Goal: Transaction & Acquisition: Purchase product/service

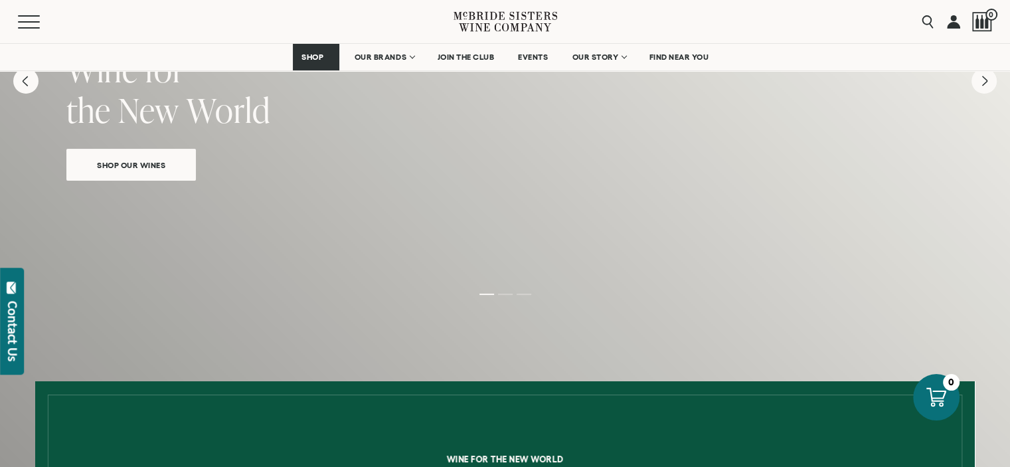
scroll to position [124, 0]
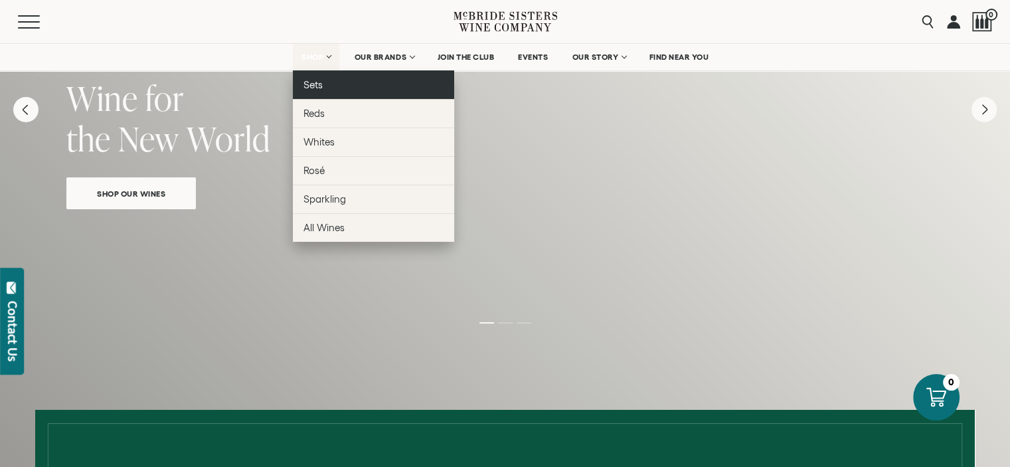
click at [315, 84] on span "Sets" at bounding box center [312, 84] width 19 height 11
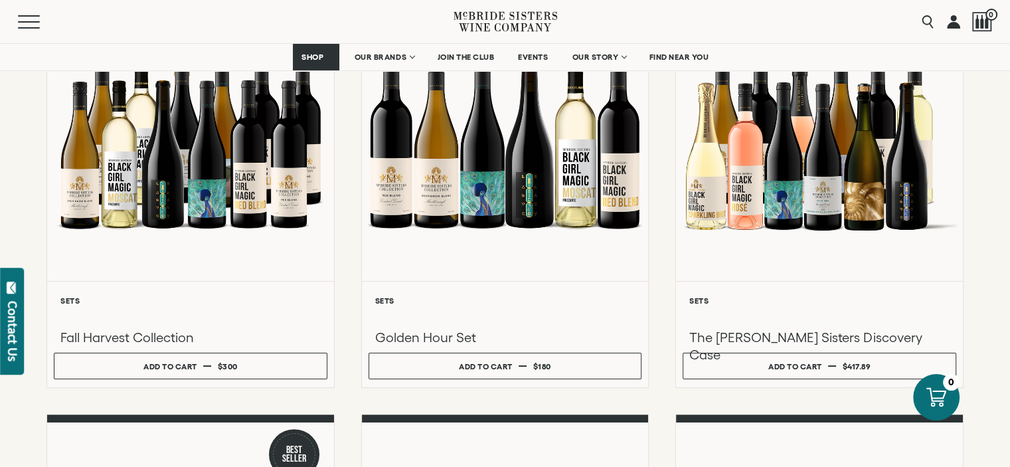
scroll to position [228, 0]
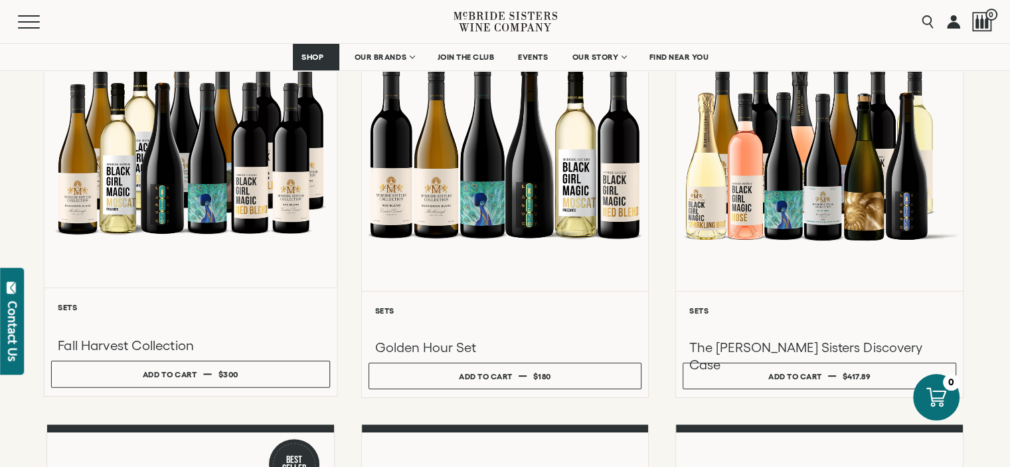
click at [165, 211] on div at bounding box center [190, 145] width 292 height 283
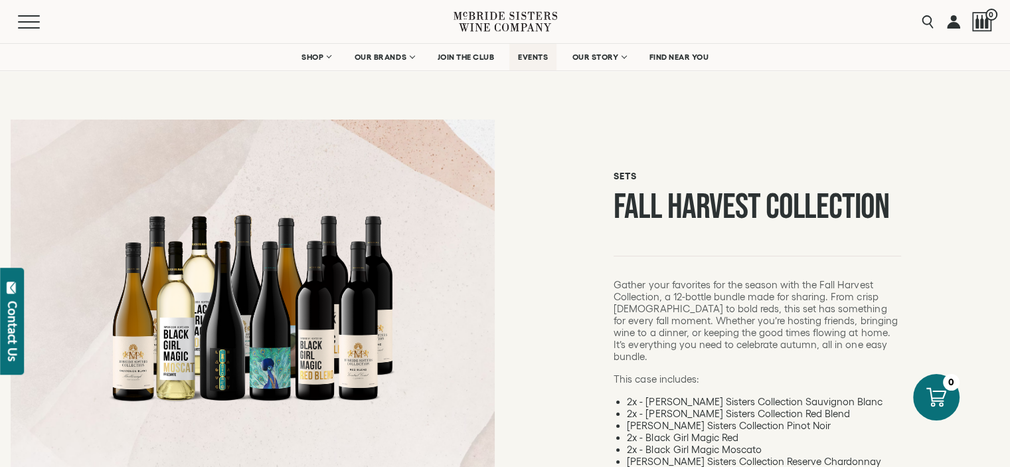
click at [537, 52] on span "EVENTS" at bounding box center [533, 56] width 30 height 9
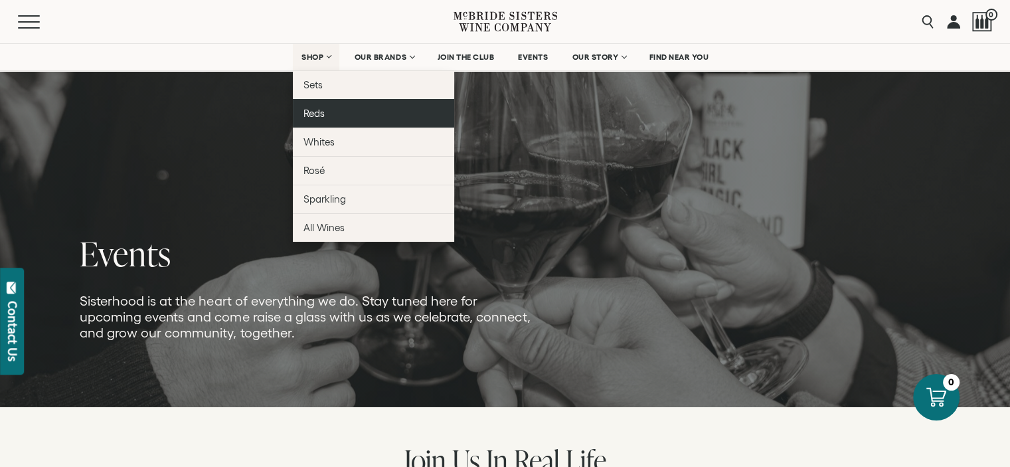
click at [313, 108] on span "Reds" at bounding box center [313, 113] width 21 height 11
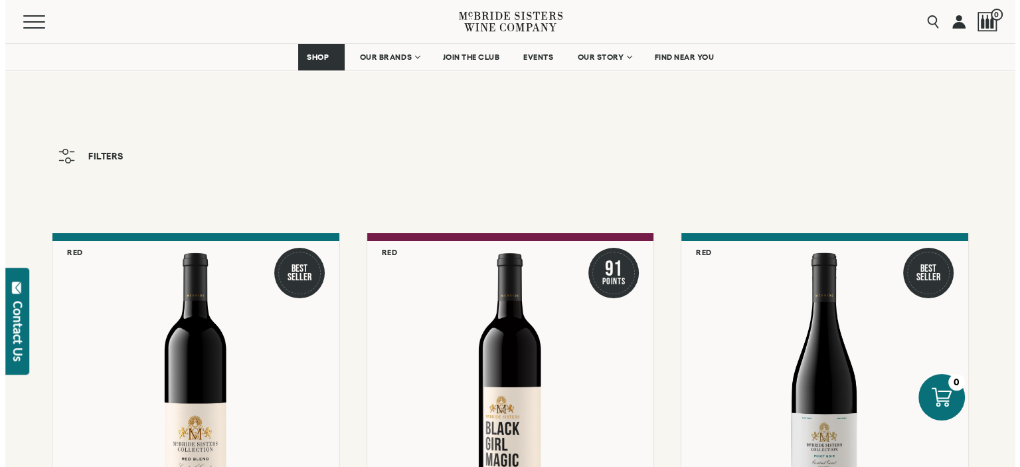
scroll to position [248, 0]
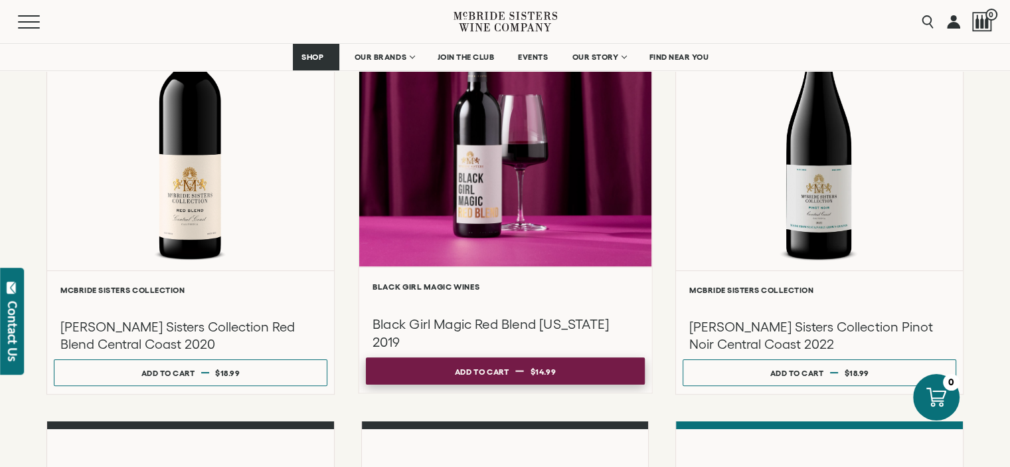
click at [507, 374] on div "Add to cart" at bounding box center [481, 371] width 54 height 20
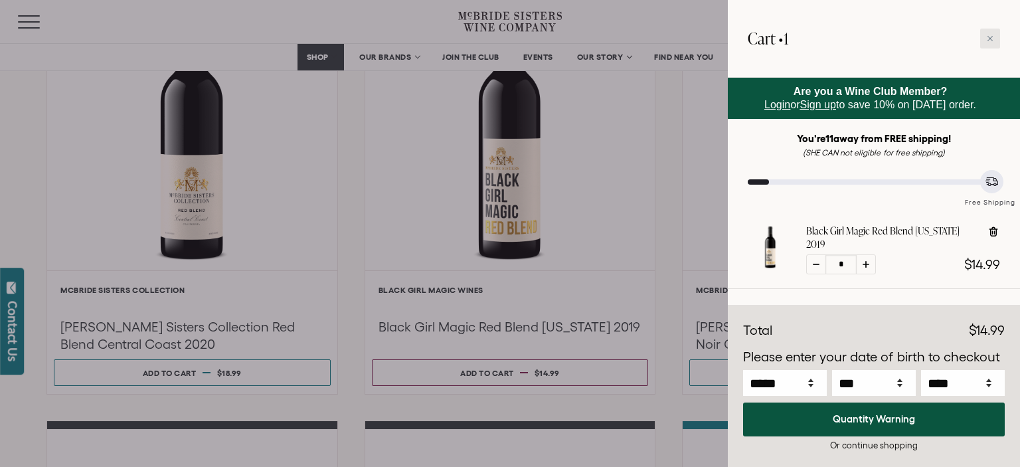
click at [988, 37] on icon at bounding box center [989, 38] width 5 height 5
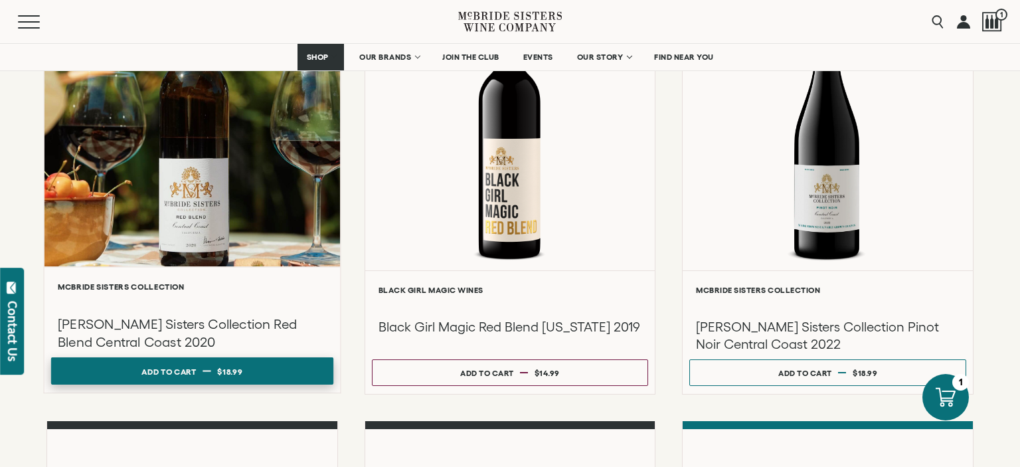
click at [196, 374] on div "Add to cart" at bounding box center [168, 371] width 54 height 20
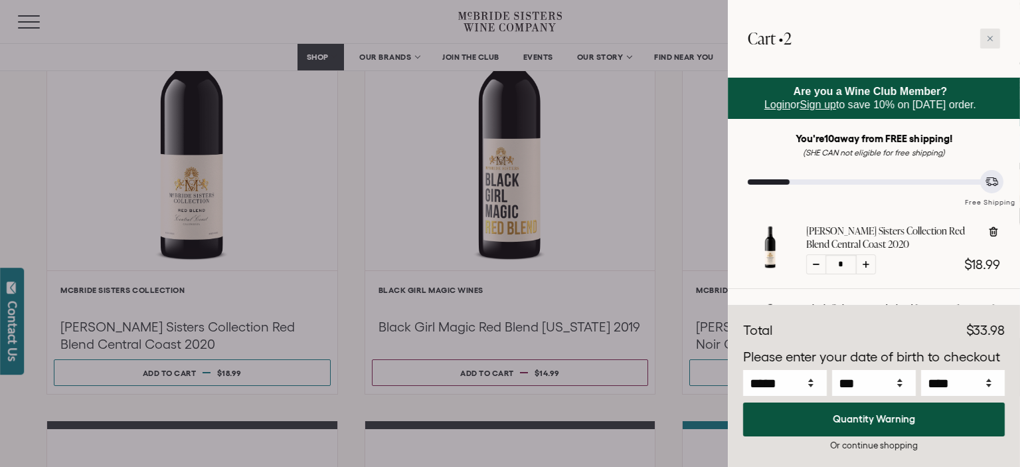
click at [993, 33] on div at bounding box center [990, 39] width 20 height 20
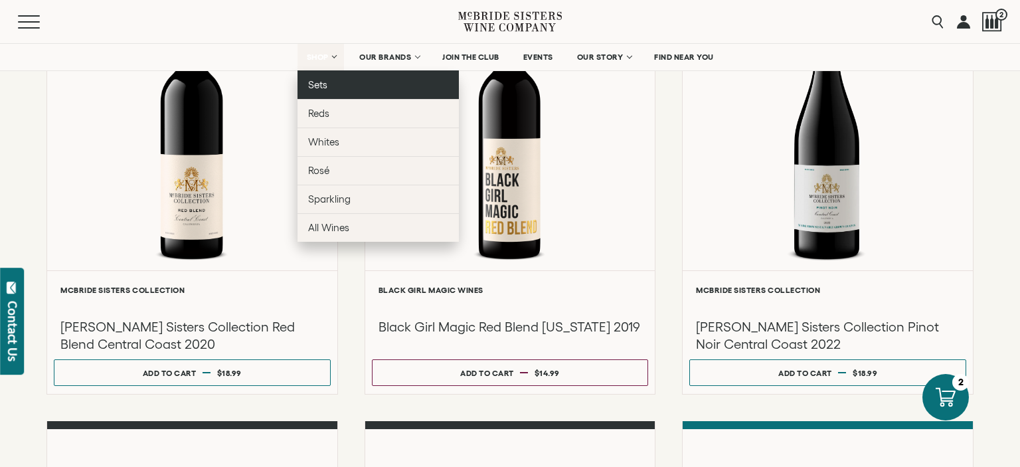
click at [317, 80] on span "Sets" at bounding box center [317, 84] width 19 height 11
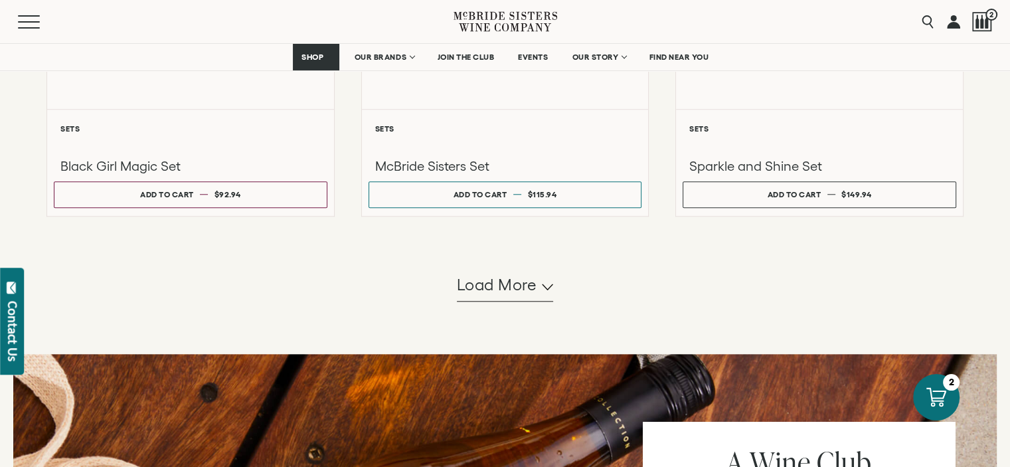
scroll to position [1271, 0]
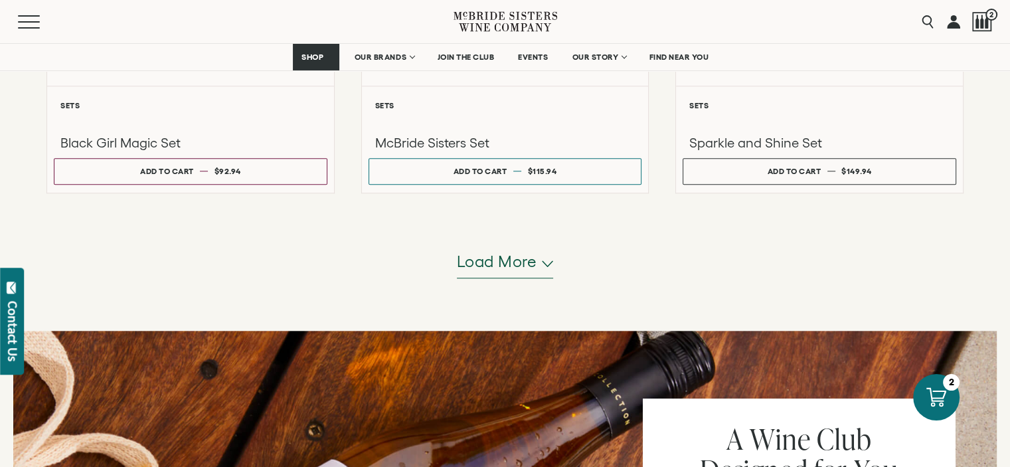
click at [542, 266] on button "Load more" at bounding box center [505, 262] width 97 height 32
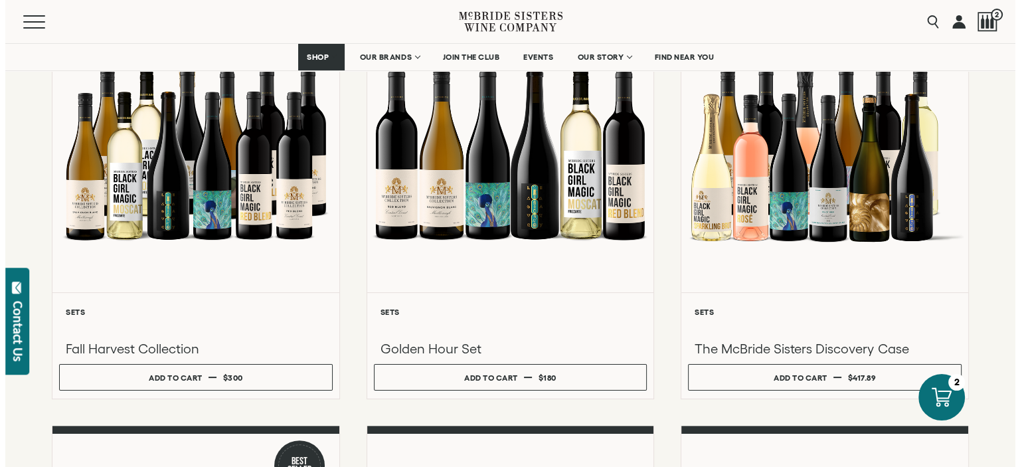
scroll to position [230, 0]
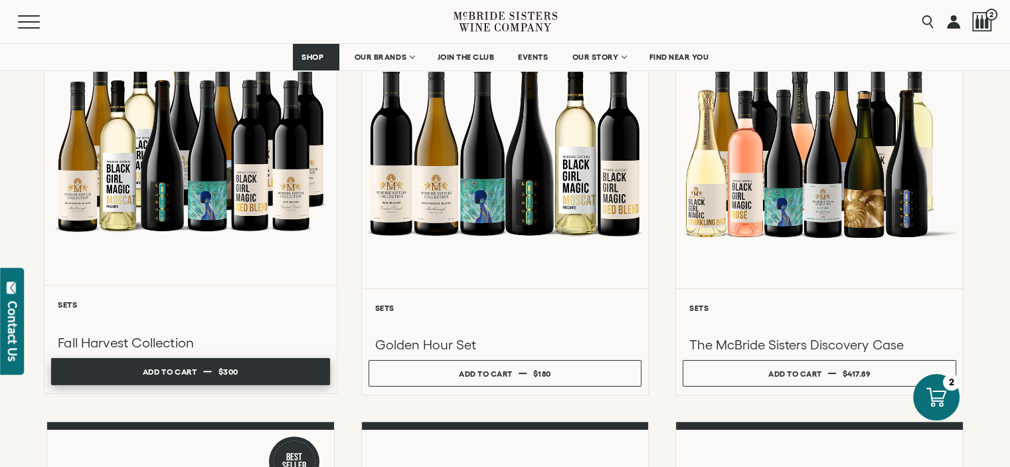
click at [191, 366] on div "Add to cart" at bounding box center [170, 372] width 54 height 20
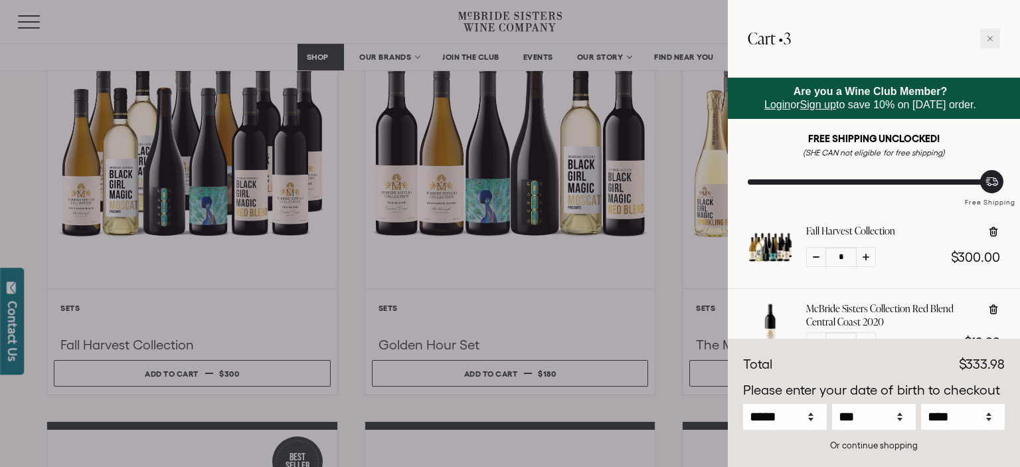
click at [770, 106] on span "Login" at bounding box center [777, 104] width 26 height 11
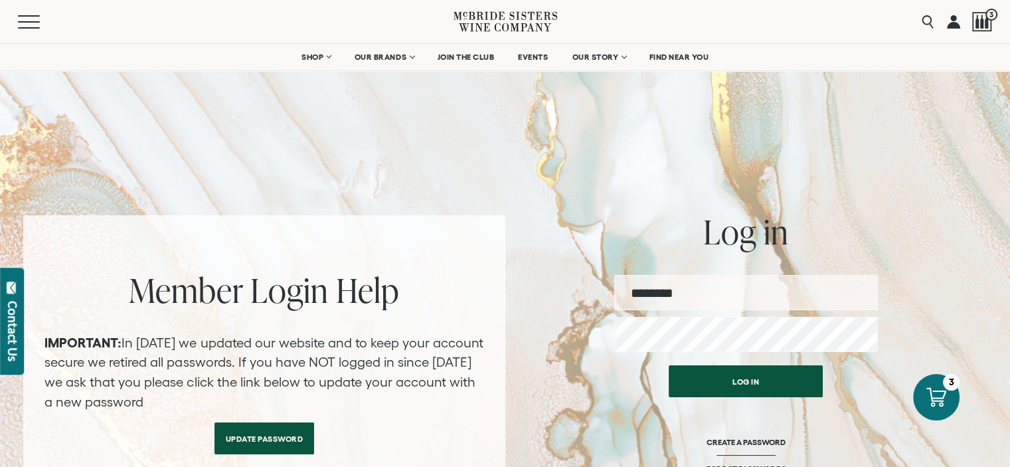
type input "**********"
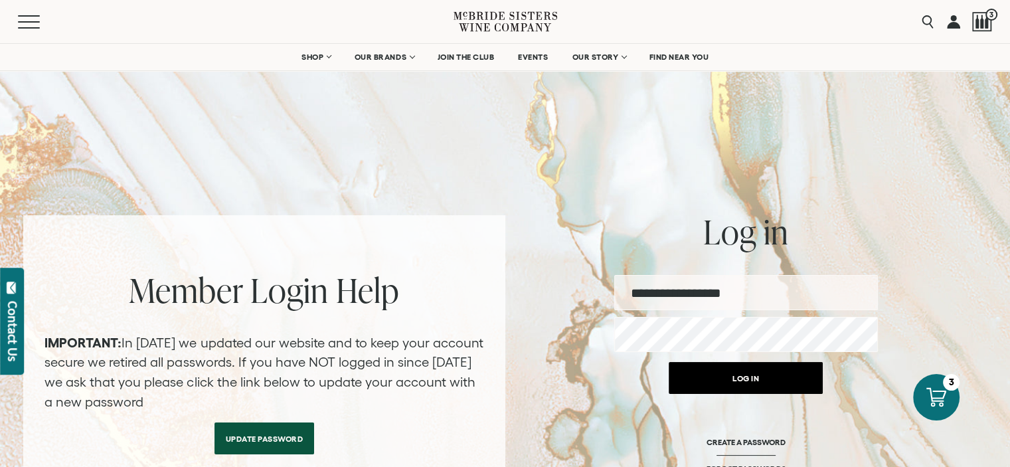
click at [737, 380] on button "Log in" at bounding box center [746, 378] width 154 height 32
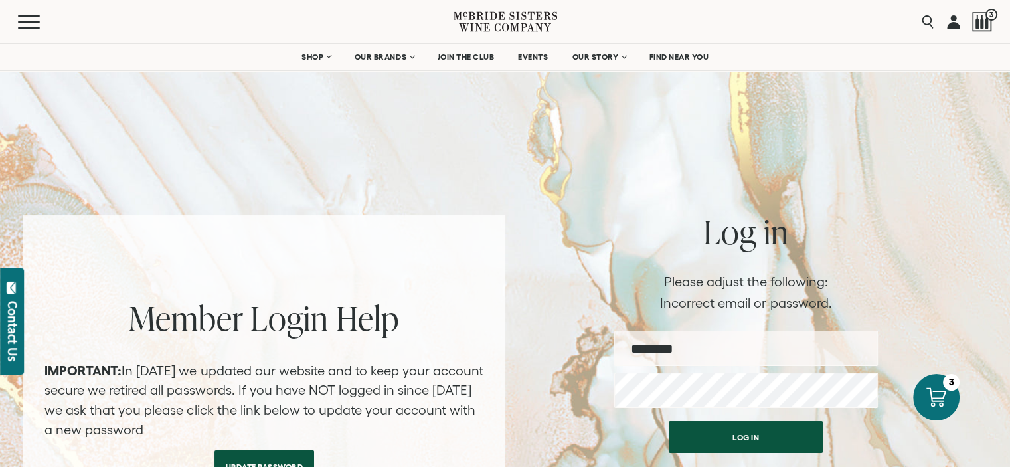
type input "**********"
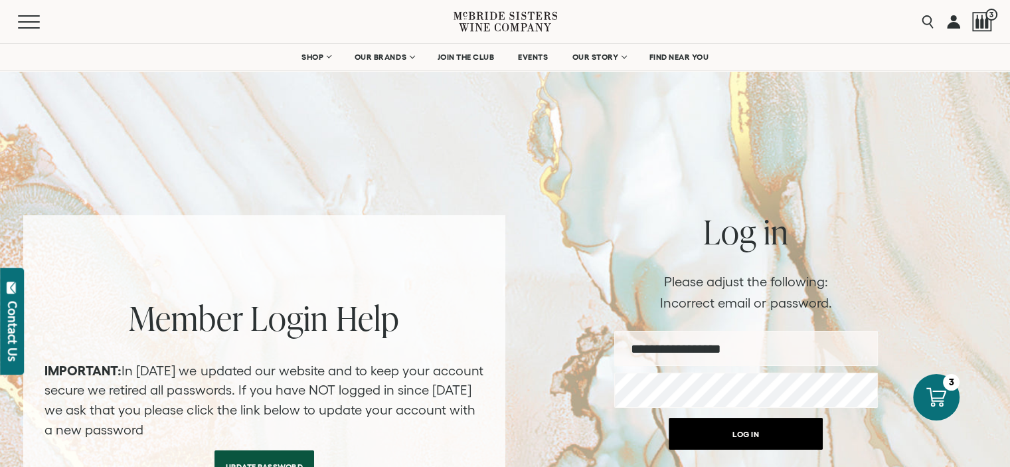
click at [732, 431] on button "Log in" at bounding box center [746, 434] width 154 height 32
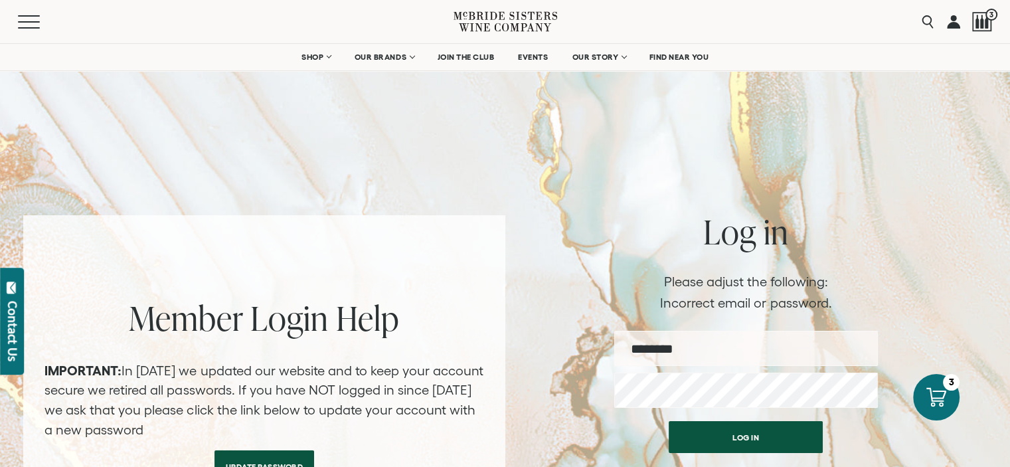
type input "**********"
click at [948, 24] on link at bounding box center [953, 21] width 13 height 43
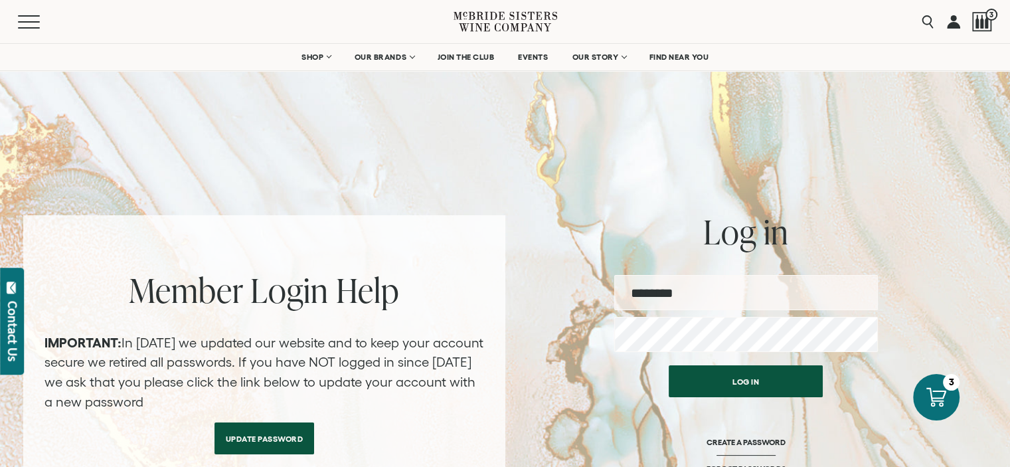
type input "**********"
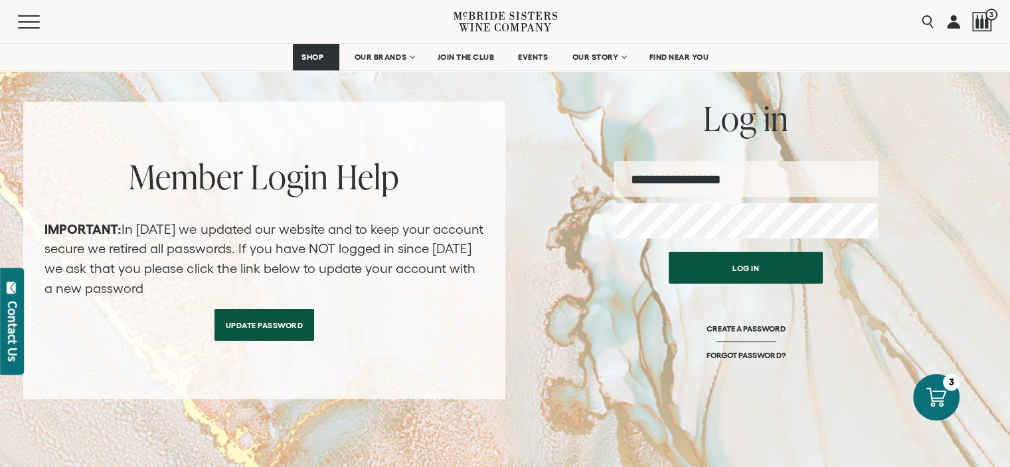
scroll to position [112, 0]
